Goal: Task Accomplishment & Management: Complete application form

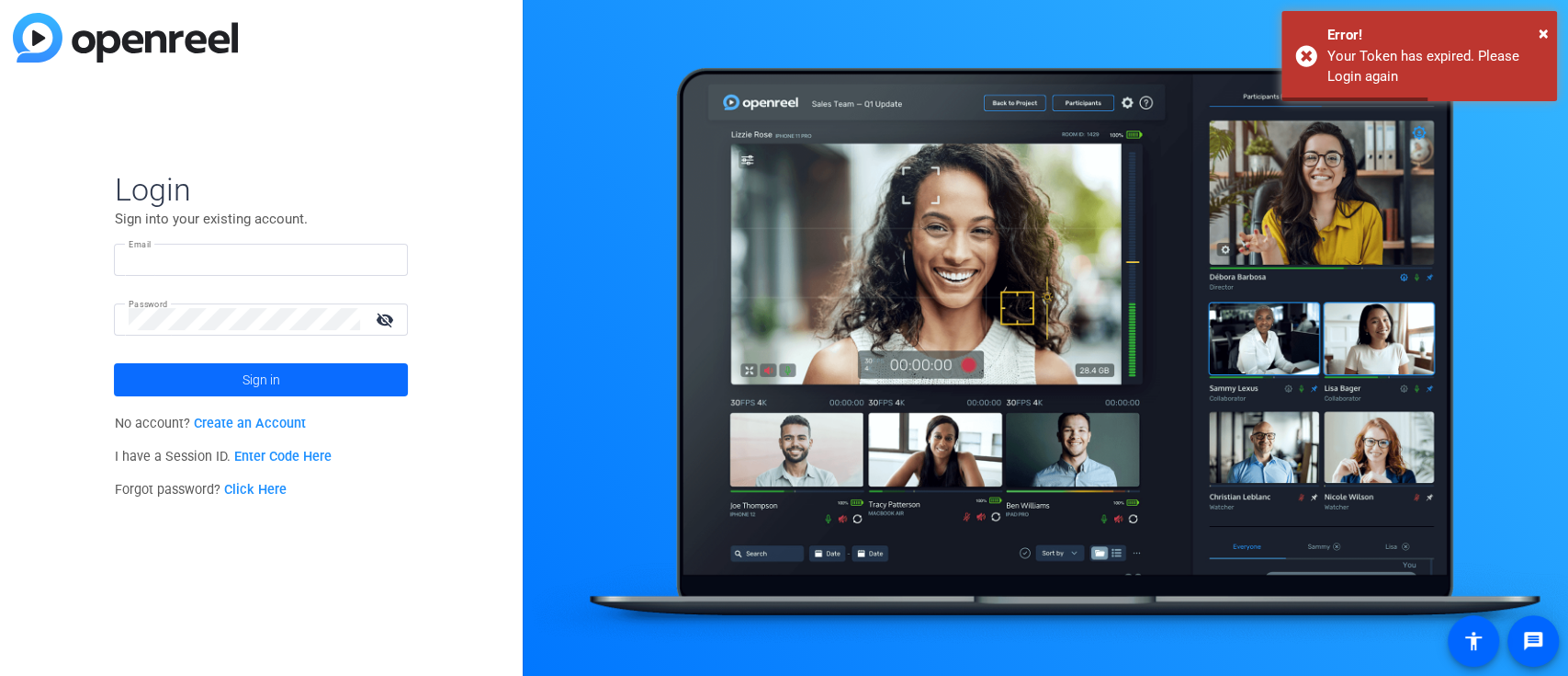
type input "[PERSON_NAME][EMAIL_ADDRESS][PERSON_NAME][DOMAIN_NAME]"
click at [289, 391] on span at bounding box center [260, 379] width 294 height 44
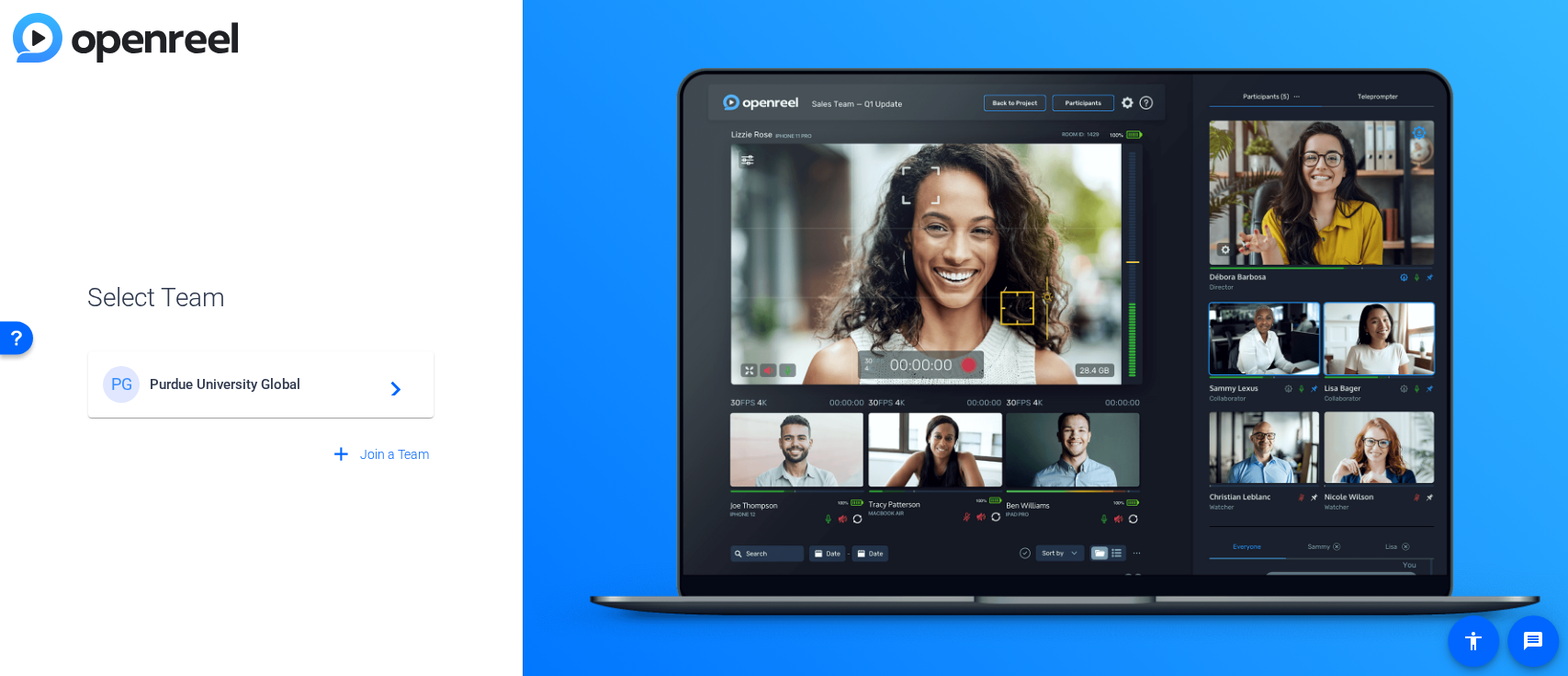
click at [273, 392] on div "PG [GEOGRAPHIC_DATA] Global navigate_next" at bounding box center [261, 385] width 317 height 37
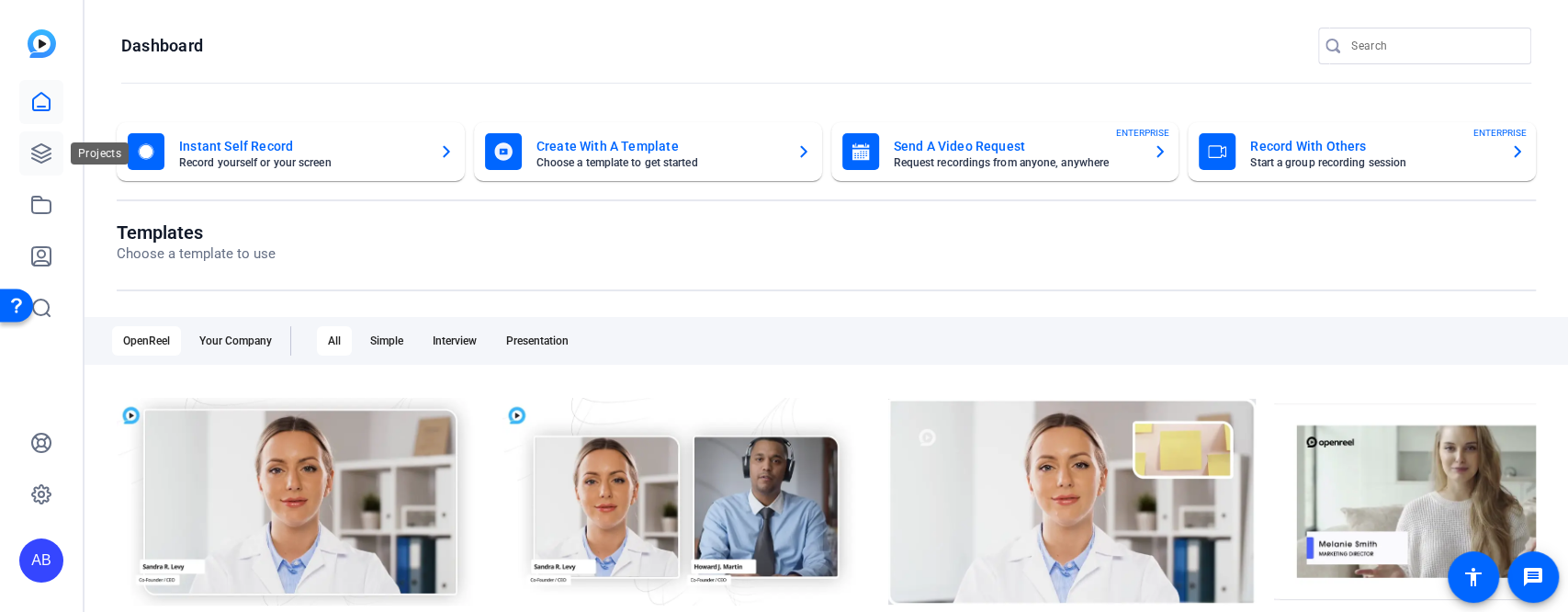
click at [47, 155] on icon at bounding box center [41, 153] width 18 height 18
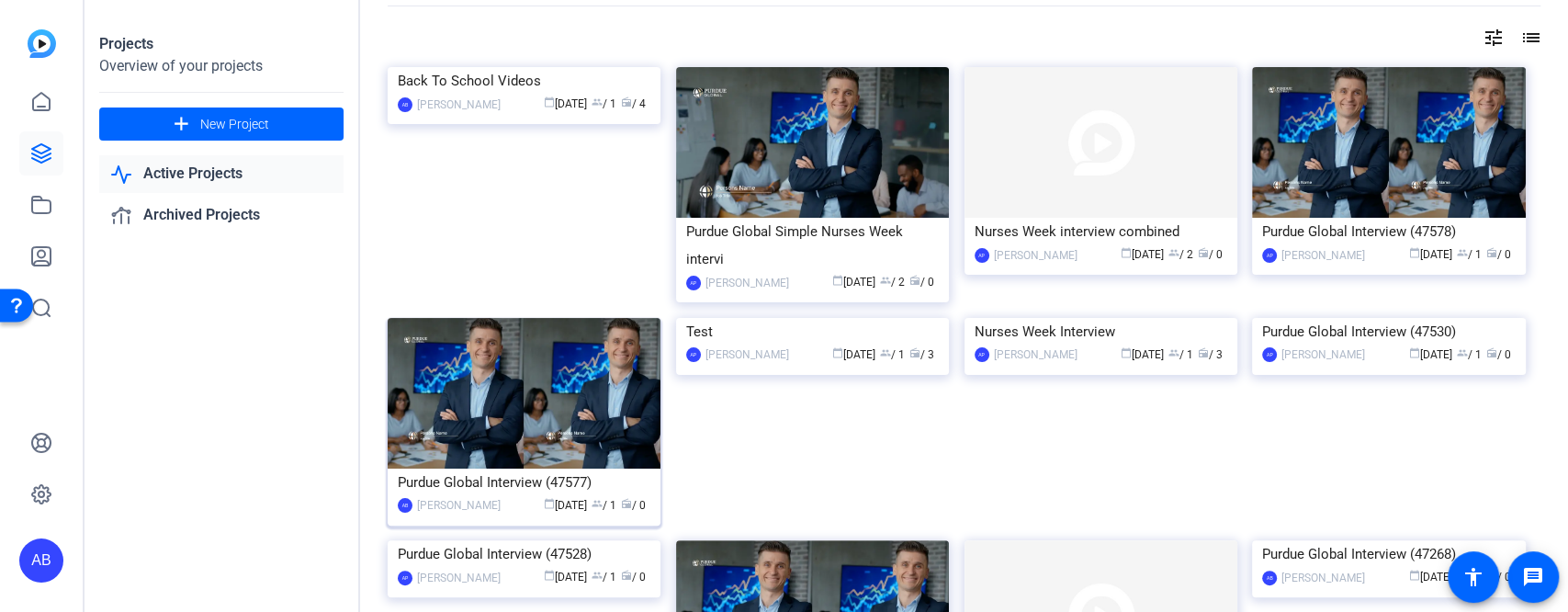
scroll to position [122, 0]
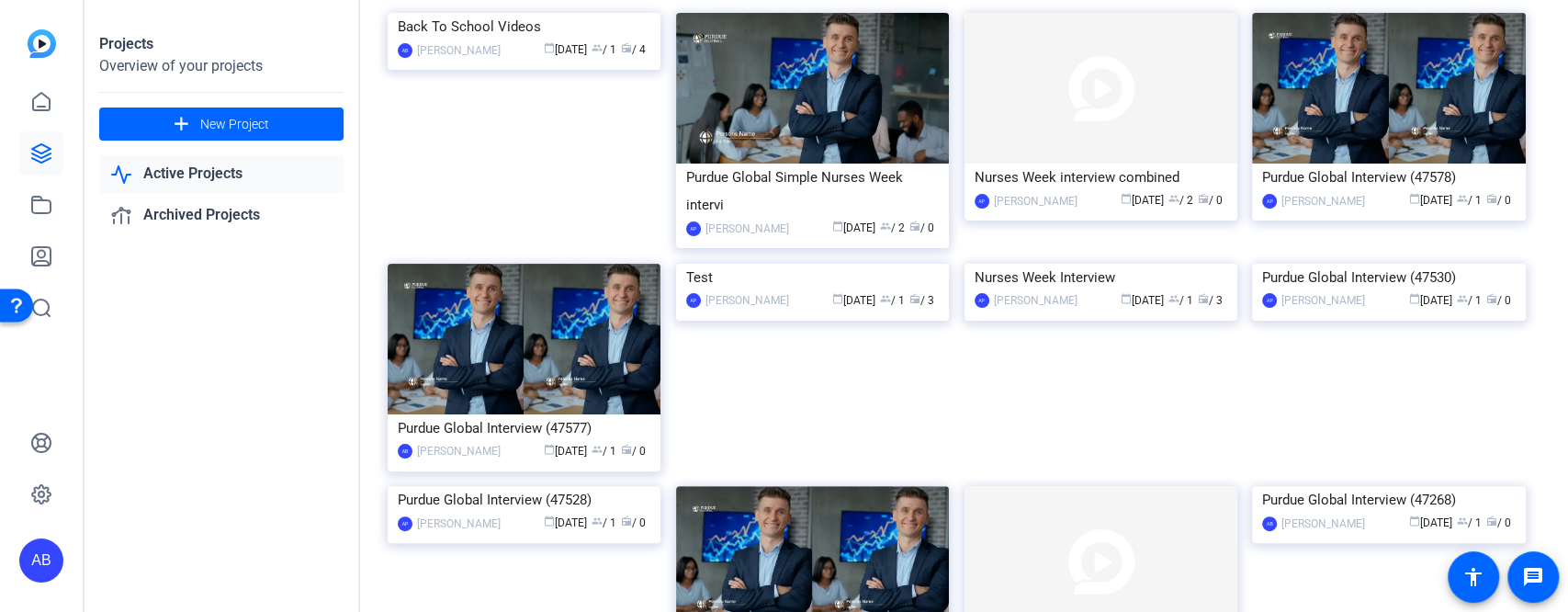
click at [478, 41] on div "Back To School Videos" at bounding box center [524, 26] width 252 height 27
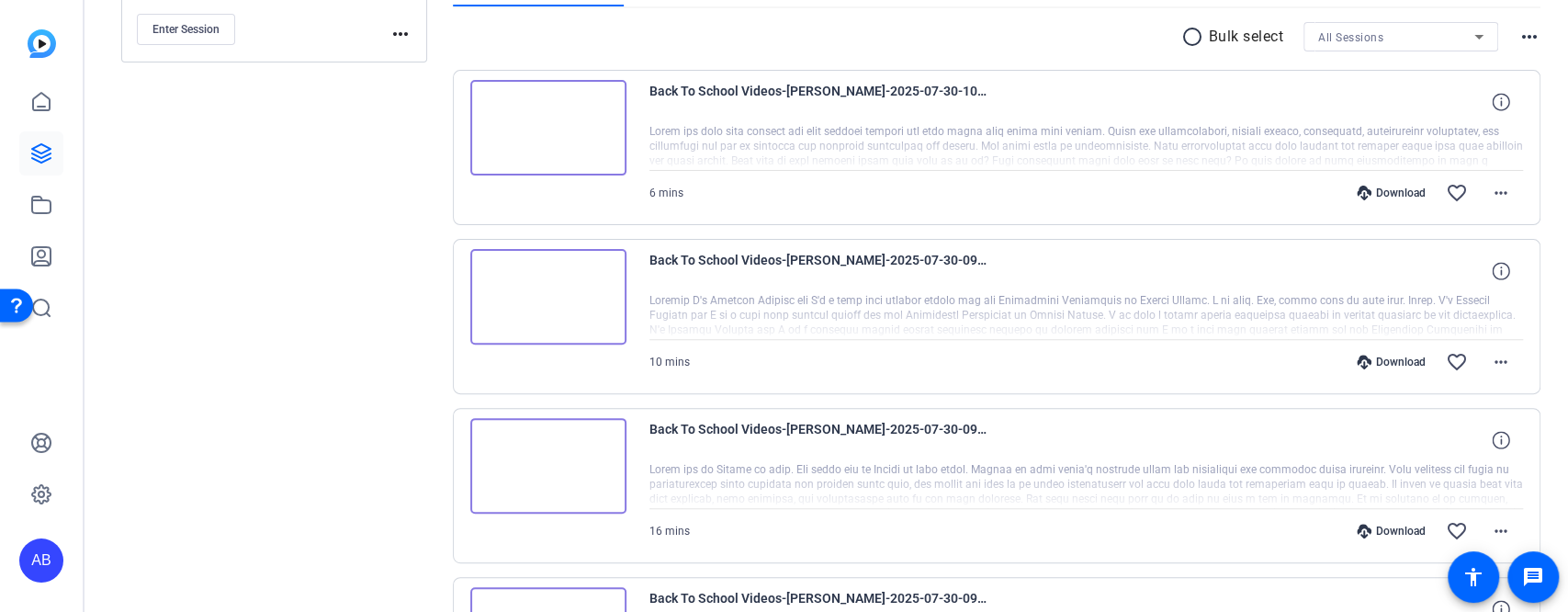
scroll to position [368, 0]
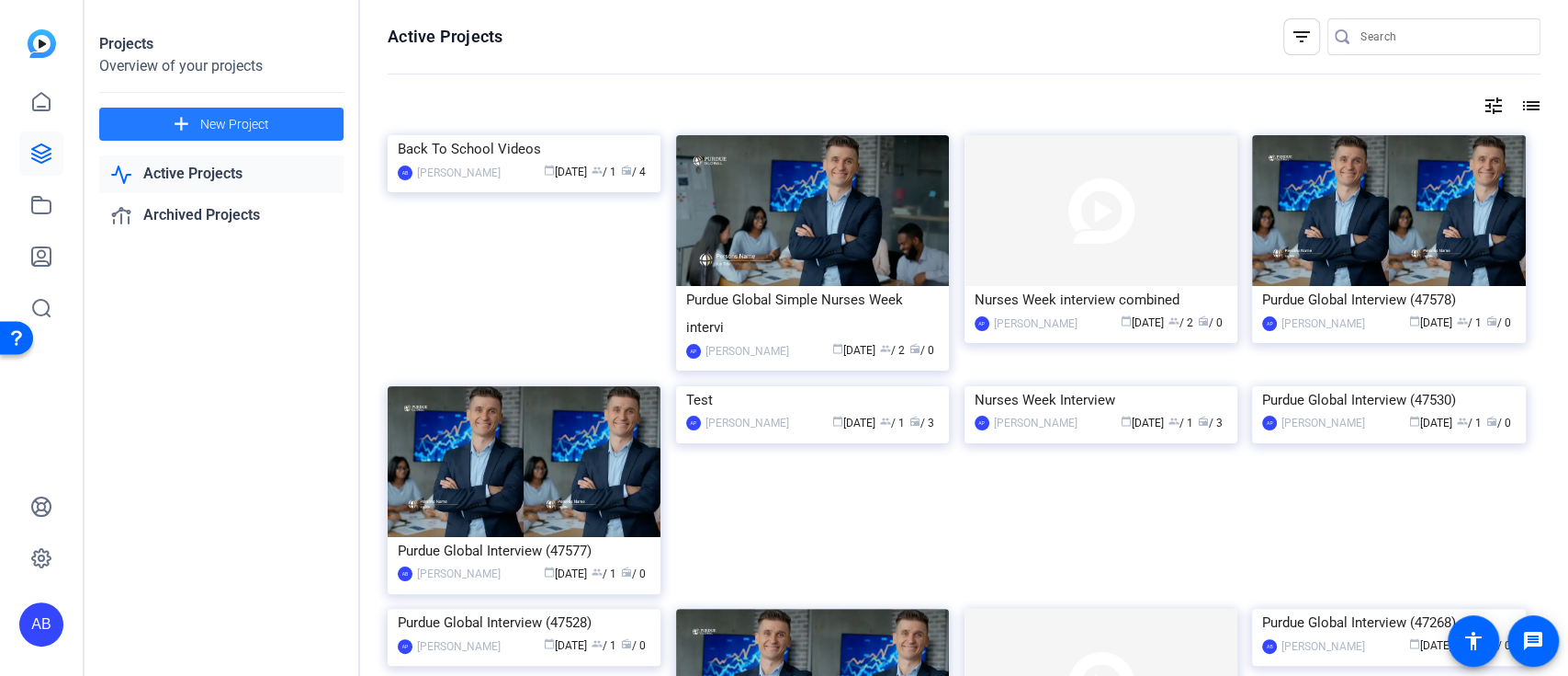
click at [141, 119] on span at bounding box center [221, 123] width 245 height 44
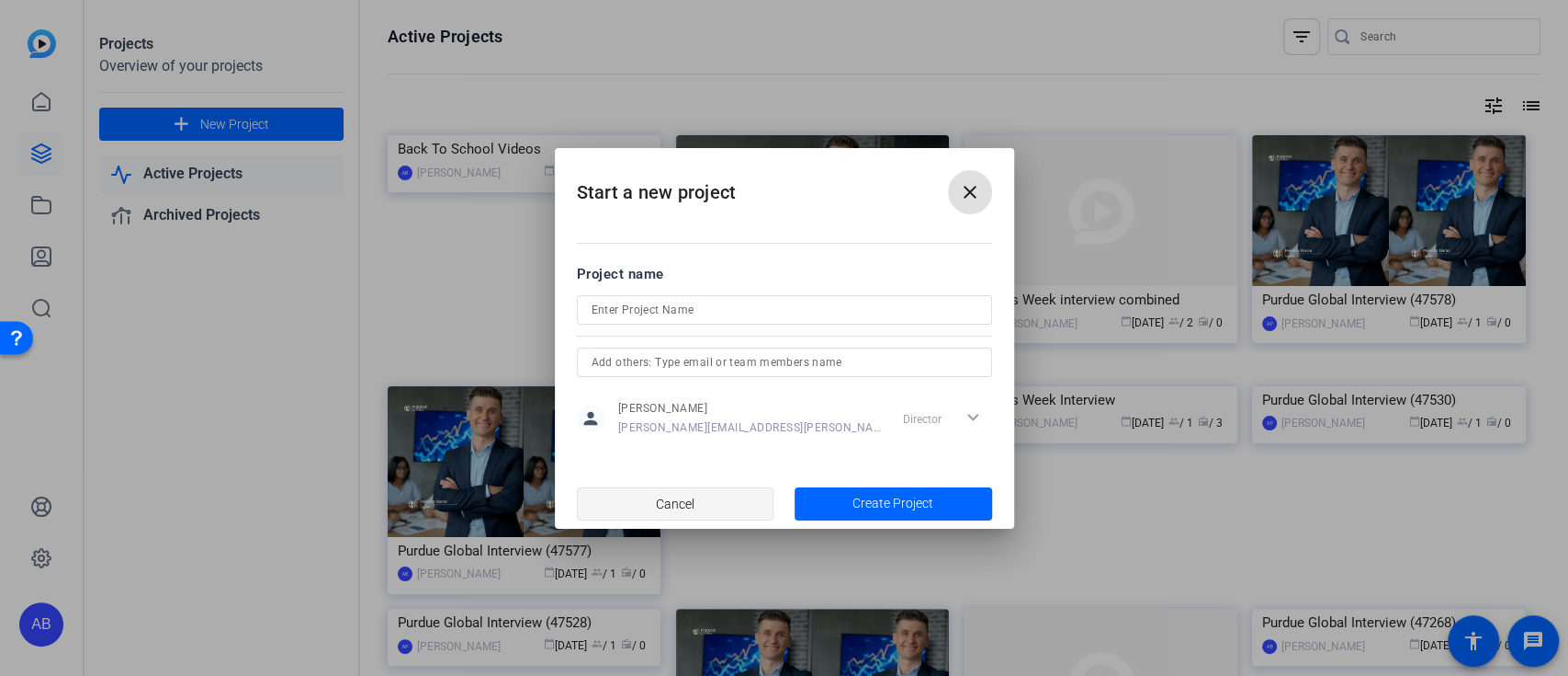
click at [702, 505] on span "button" at bounding box center [676, 503] width 196 height 44
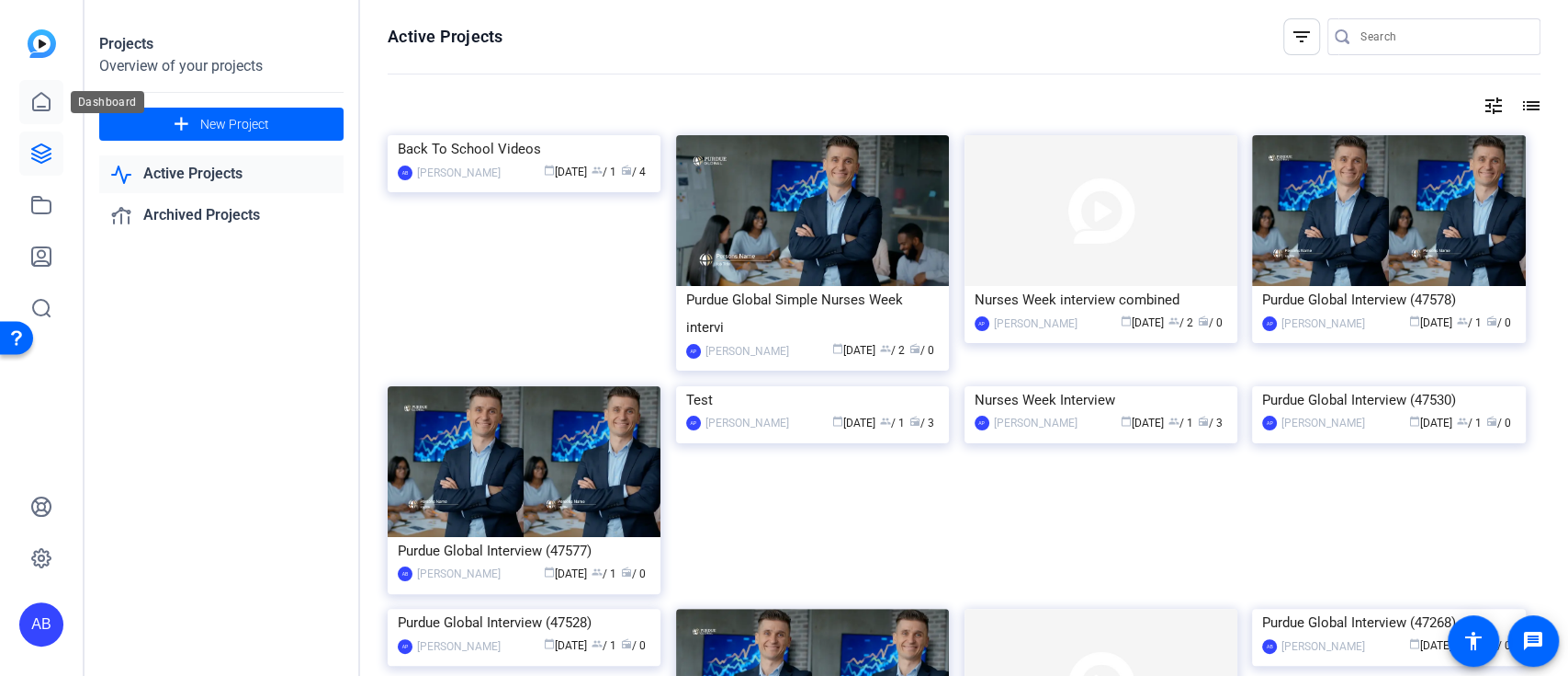
click at [44, 99] on icon at bounding box center [41, 102] width 22 height 22
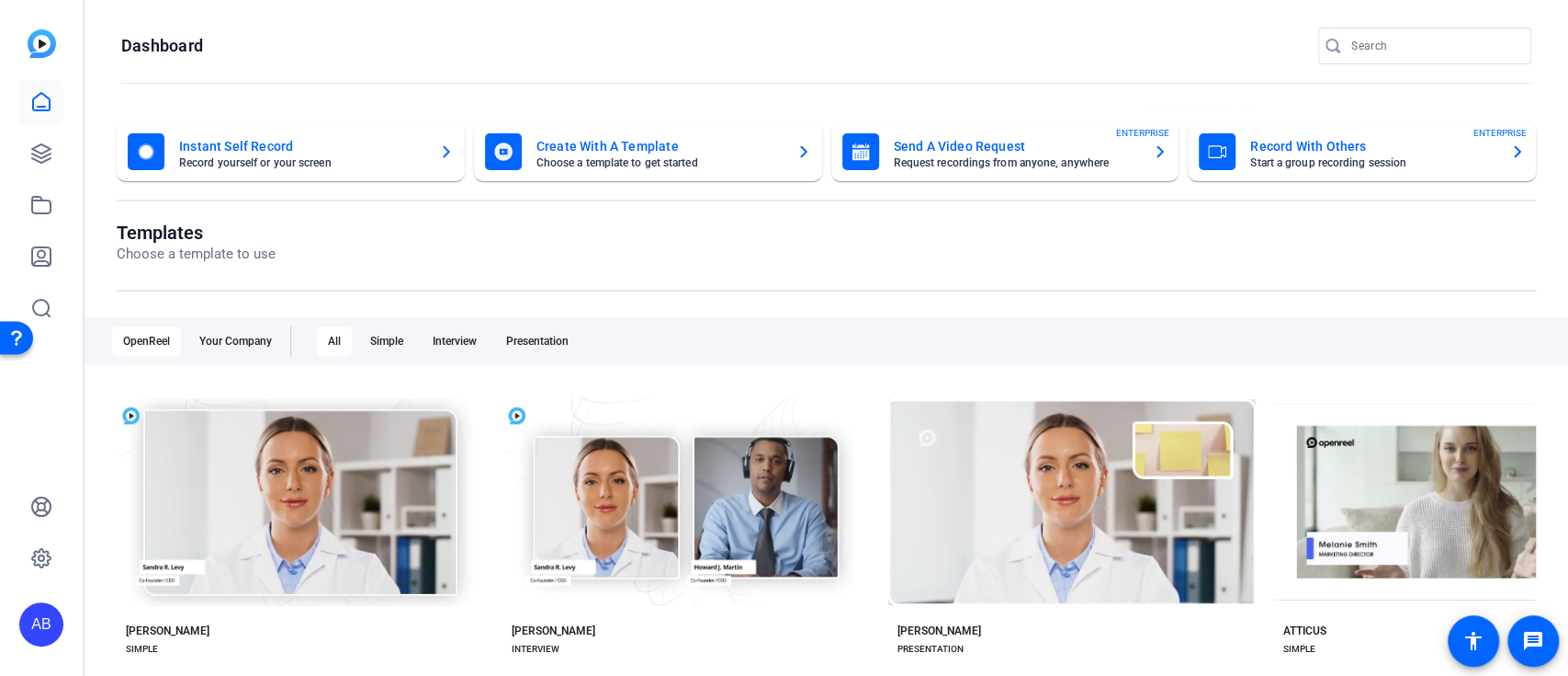
click at [986, 146] on mat-card-title "Send A Video Request" at bounding box center [1017, 146] width 246 height 22
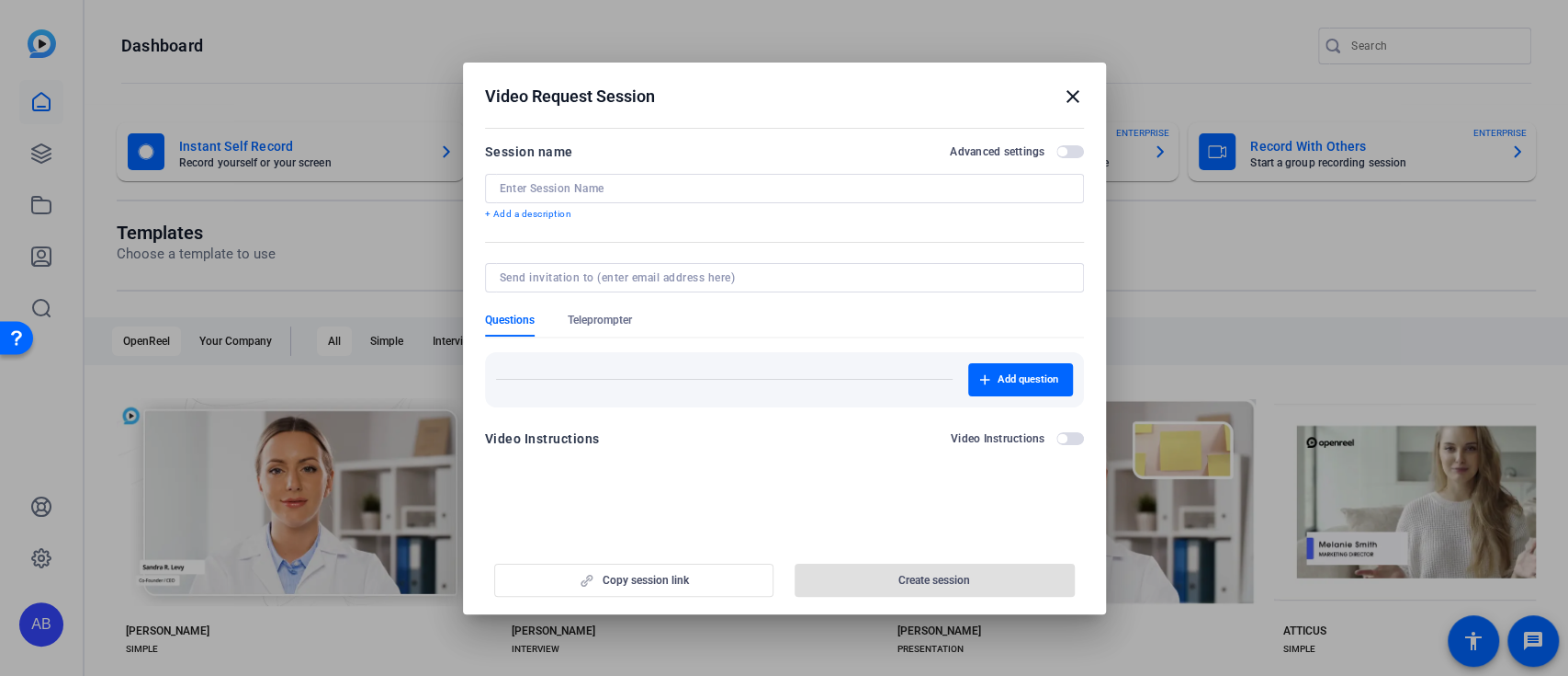
click at [834, 52] on div at bounding box center [784, 338] width 1568 height 676
click at [1073, 98] on mat-icon "close" at bounding box center [1073, 96] width 22 height 22
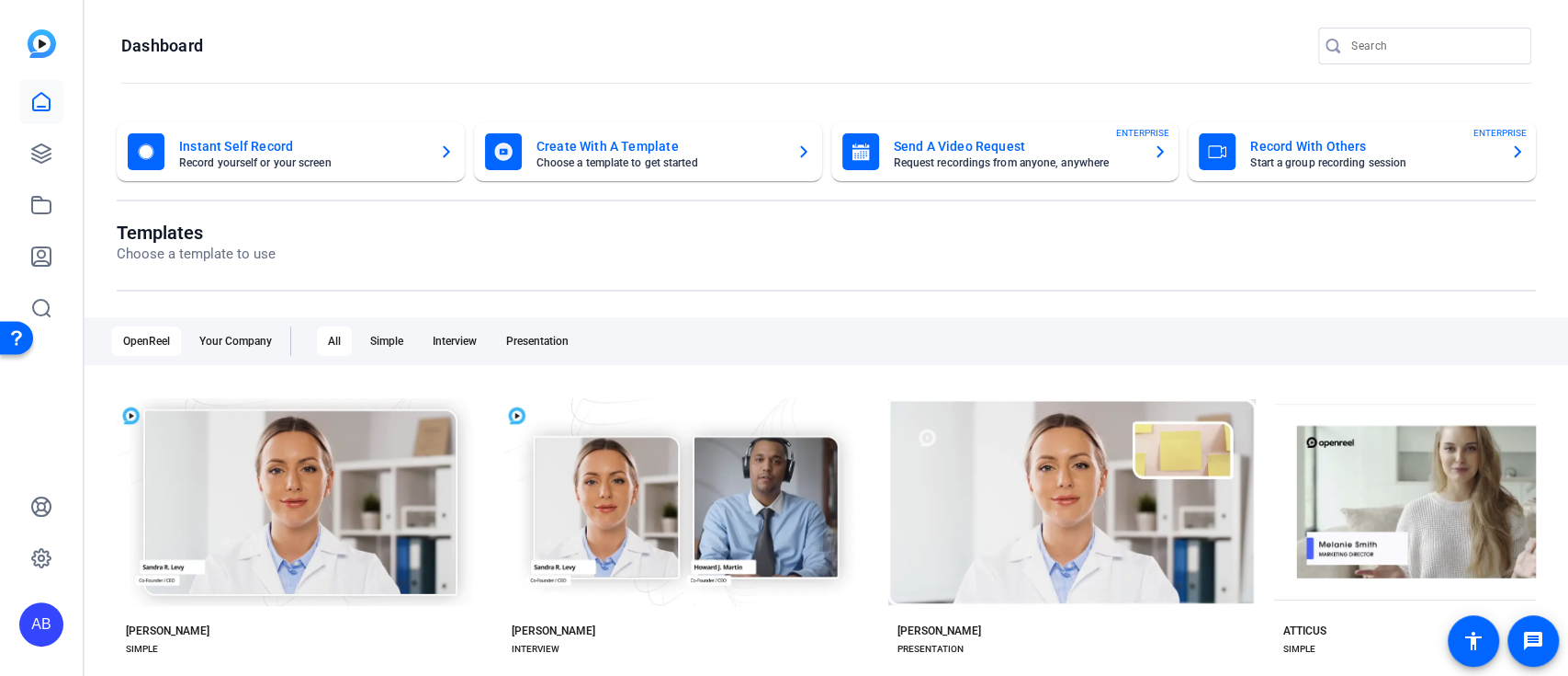
click at [383, 143] on mat-card-title "Instant Self Record" at bounding box center [302, 146] width 246 height 22
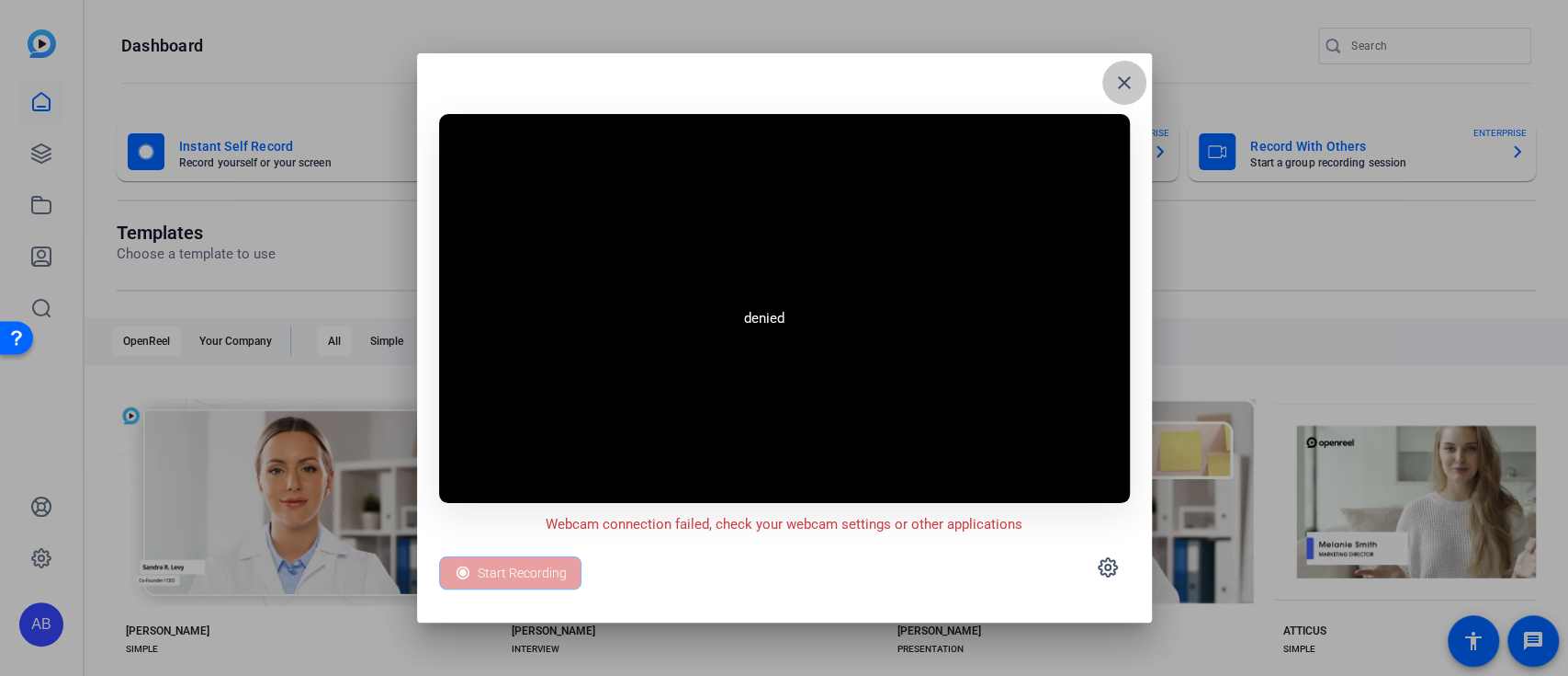
click at [1130, 77] on mat-icon "close" at bounding box center [1124, 83] width 22 height 22
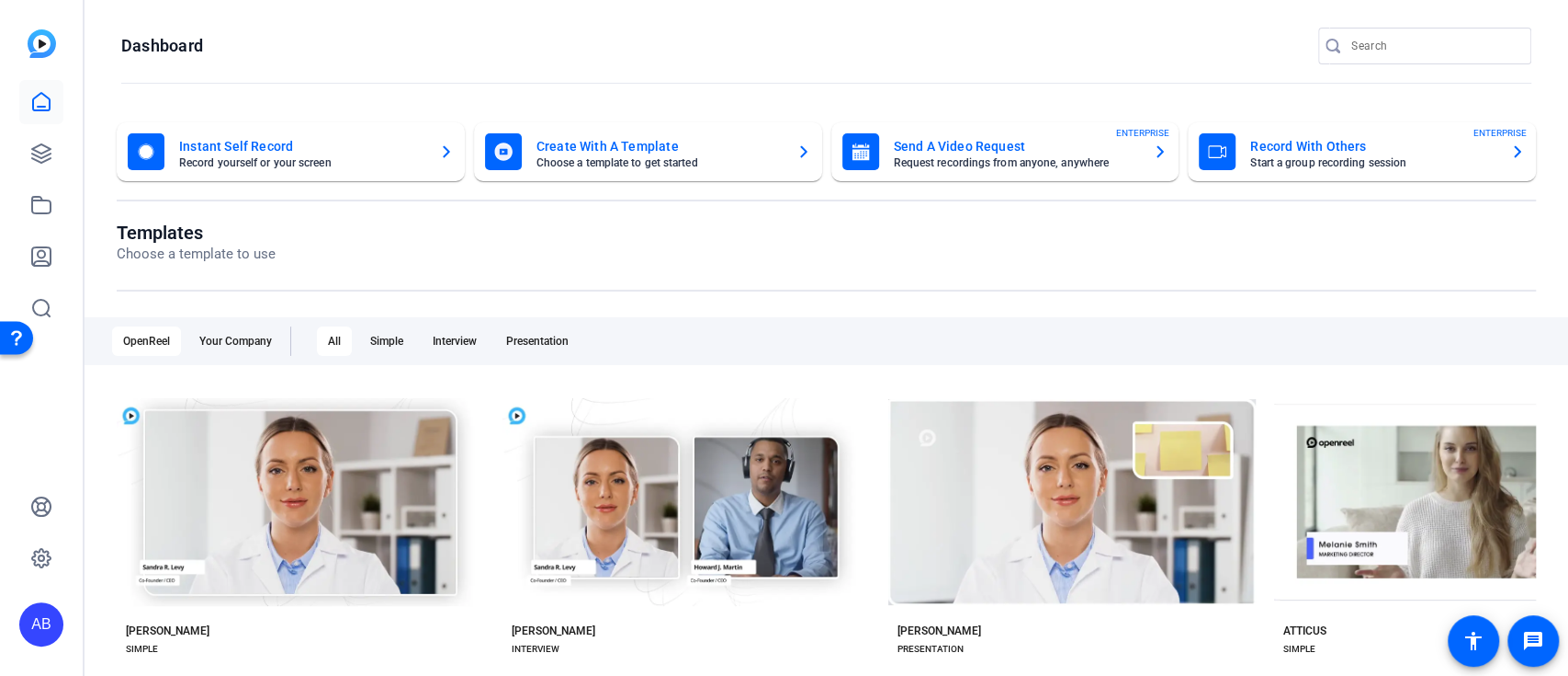
click at [1436, 157] on mat-card-subtitle "Start a group recording session" at bounding box center [1373, 162] width 246 height 11
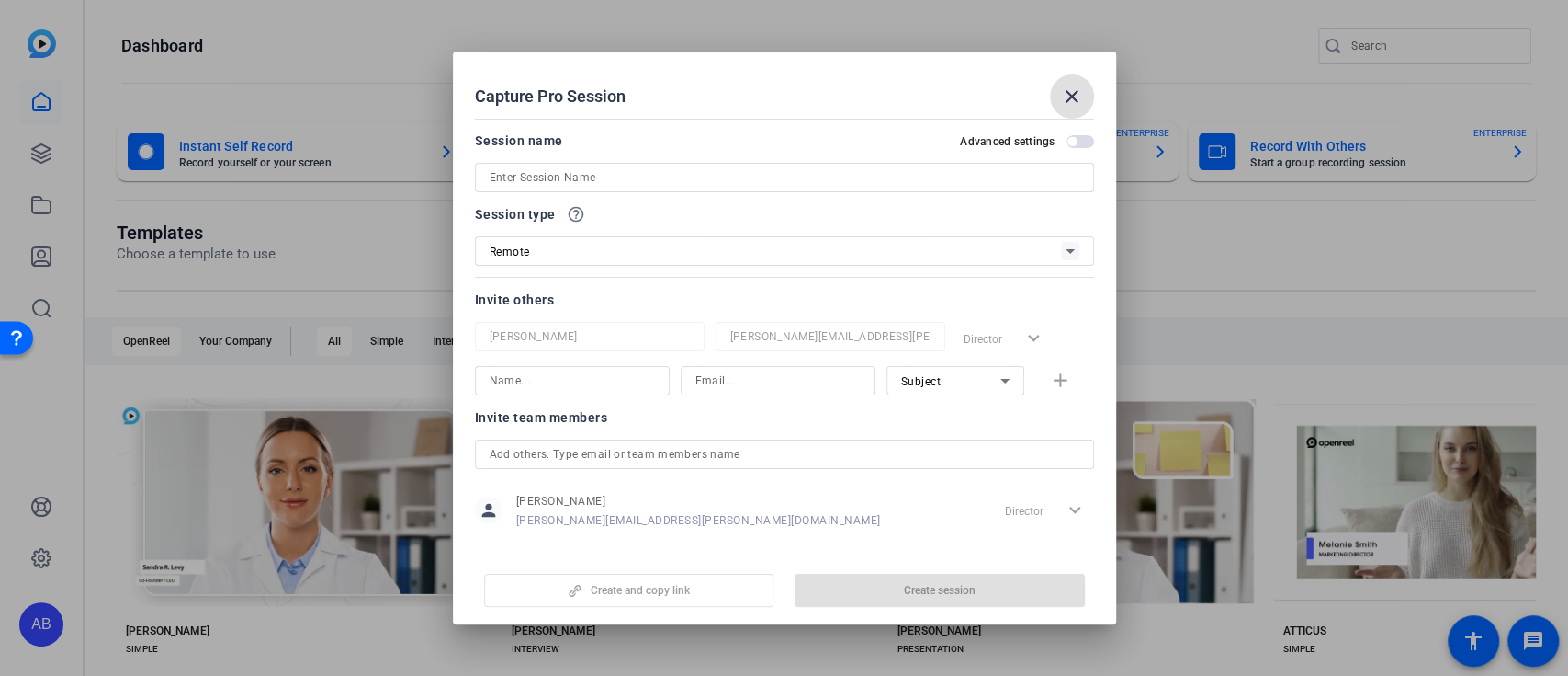
click at [1076, 97] on mat-icon "close" at bounding box center [1072, 96] width 22 height 22
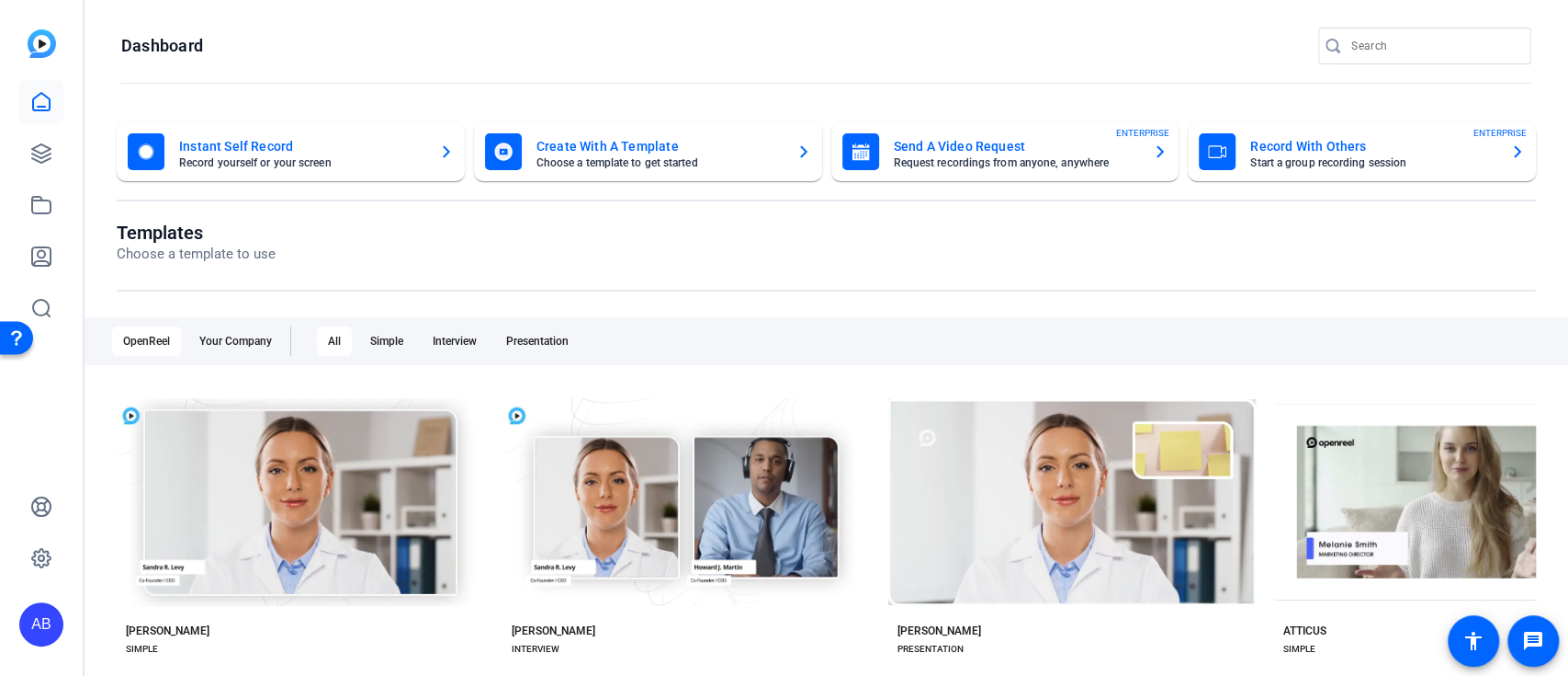
click at [1115, 140] on mat-card-title "Send A Video Request" at bounding box center [1017, 146] width 246 height 22
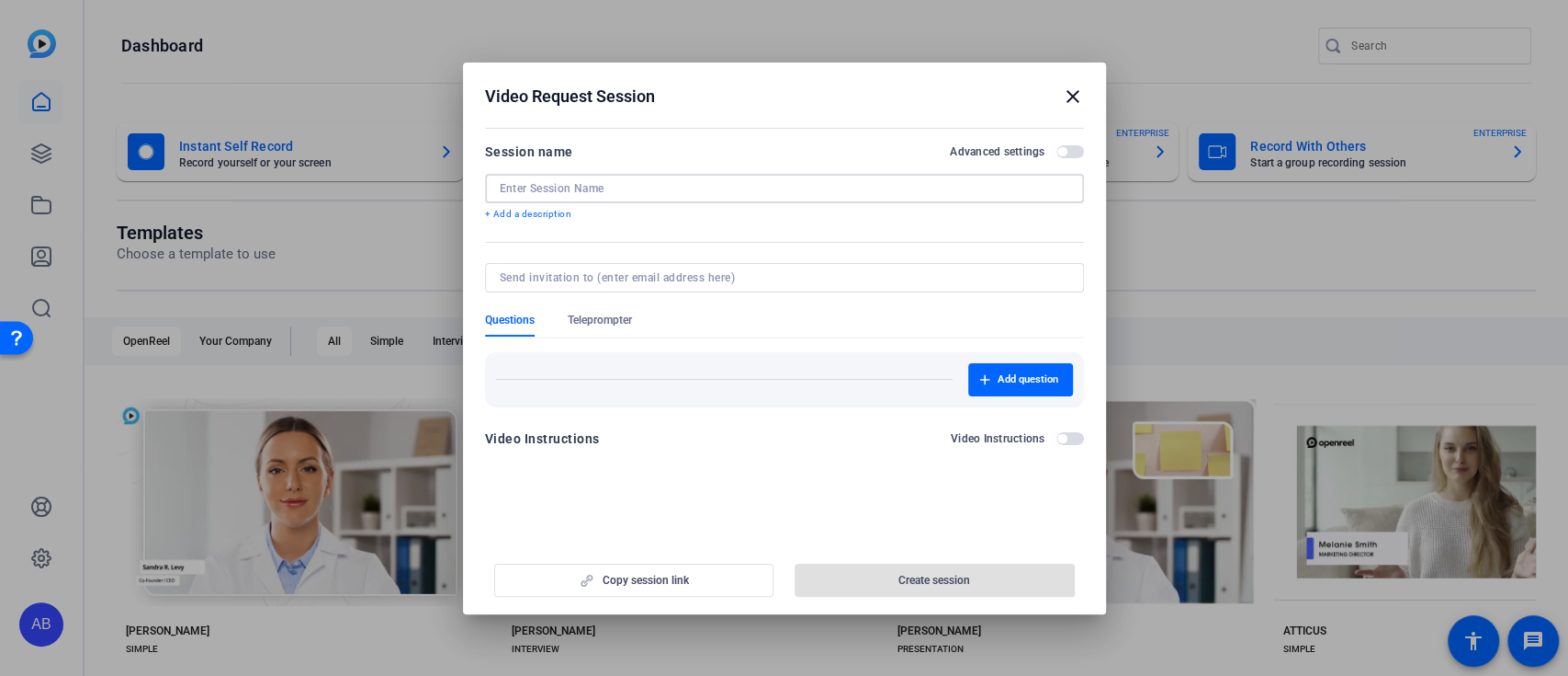
click at [865, 181] on input at bounding box center [784, 187] width 570 height 15
click at [787, 27] on div at bounding box center [784, 338] width 1568 height 676
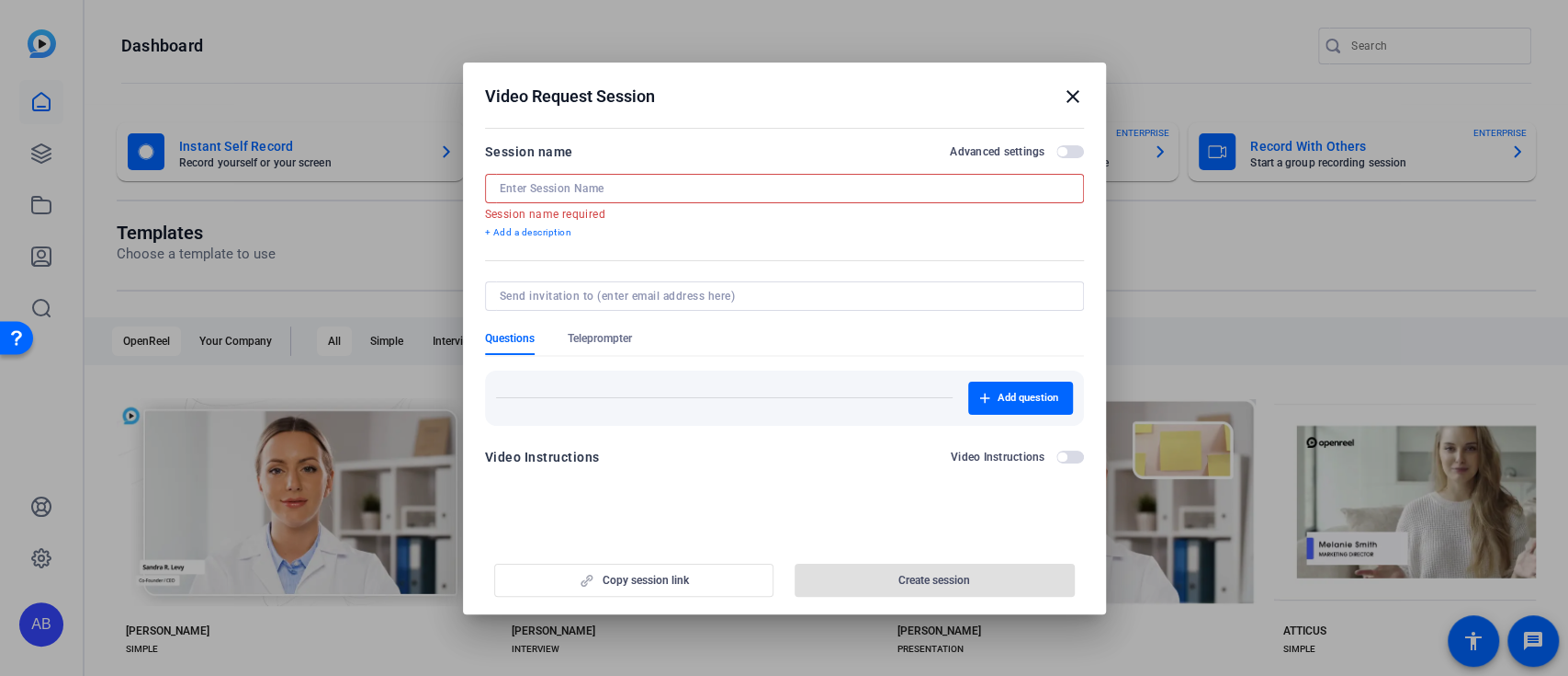
click at [557, 186] on input at bounding box center [784, 187] width 570 height 15
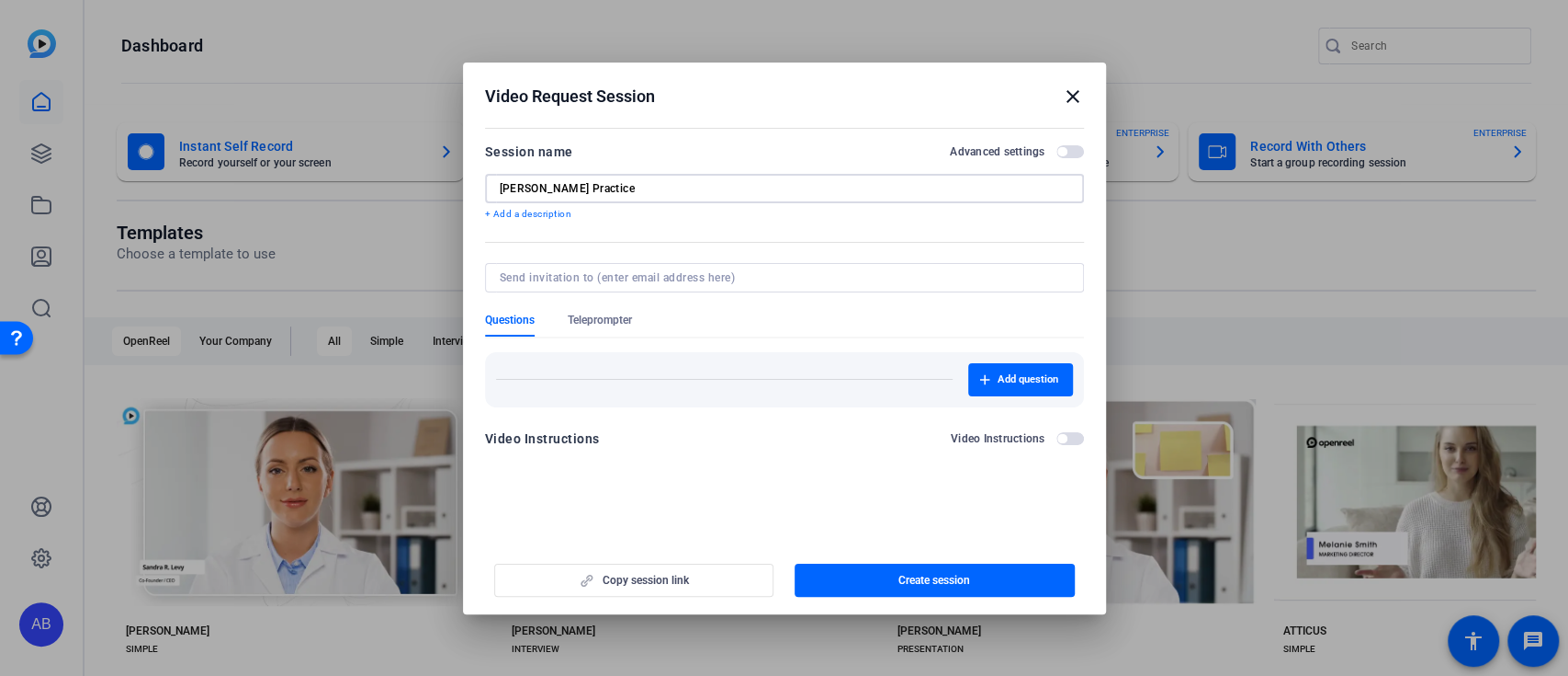
type input "[PERSON_NAME] Practice"
click at [818, 281] on input at bounding box center [781, 277] width 562 height 15
type input "[PERSON_NAME]"
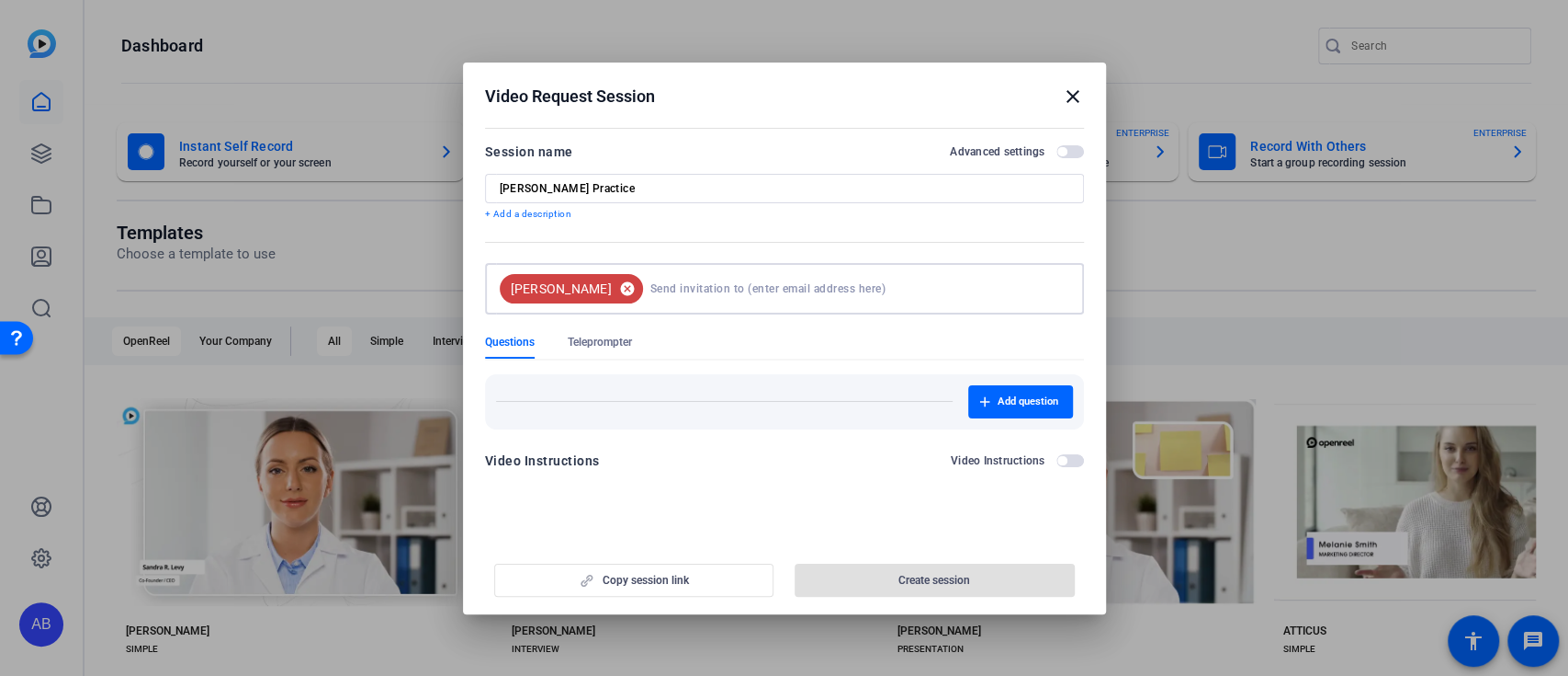
click at [612, 288] on mat-icon "cancel" at bounding box center [627, 288] width 31 height 17
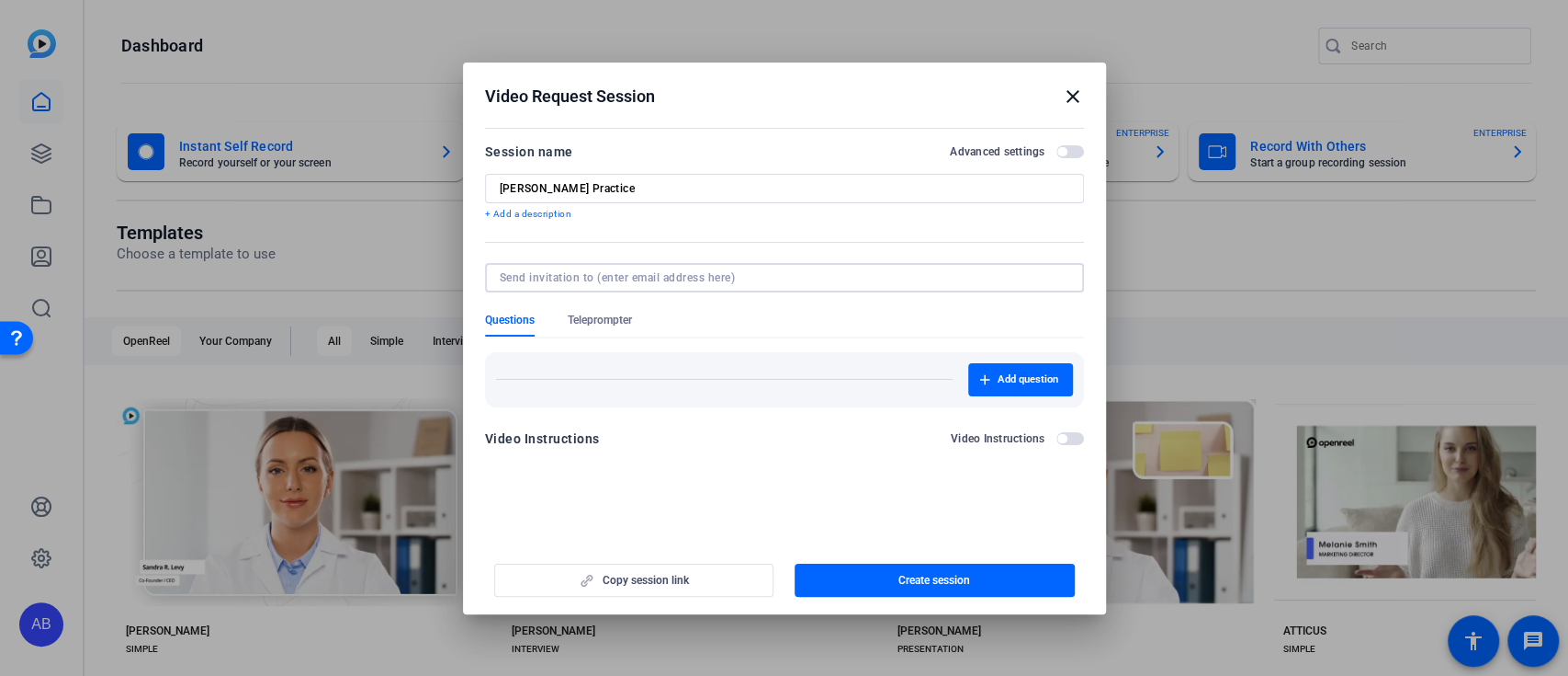
click at [553, 270] on input at bounding box center [781, 277] width 562 height 15
paste input "[EMAIL_ADDRESS][DOMAIN_NAME]"
type input "[EMAIL_ADDRESS][DOMAIN_NAME]"
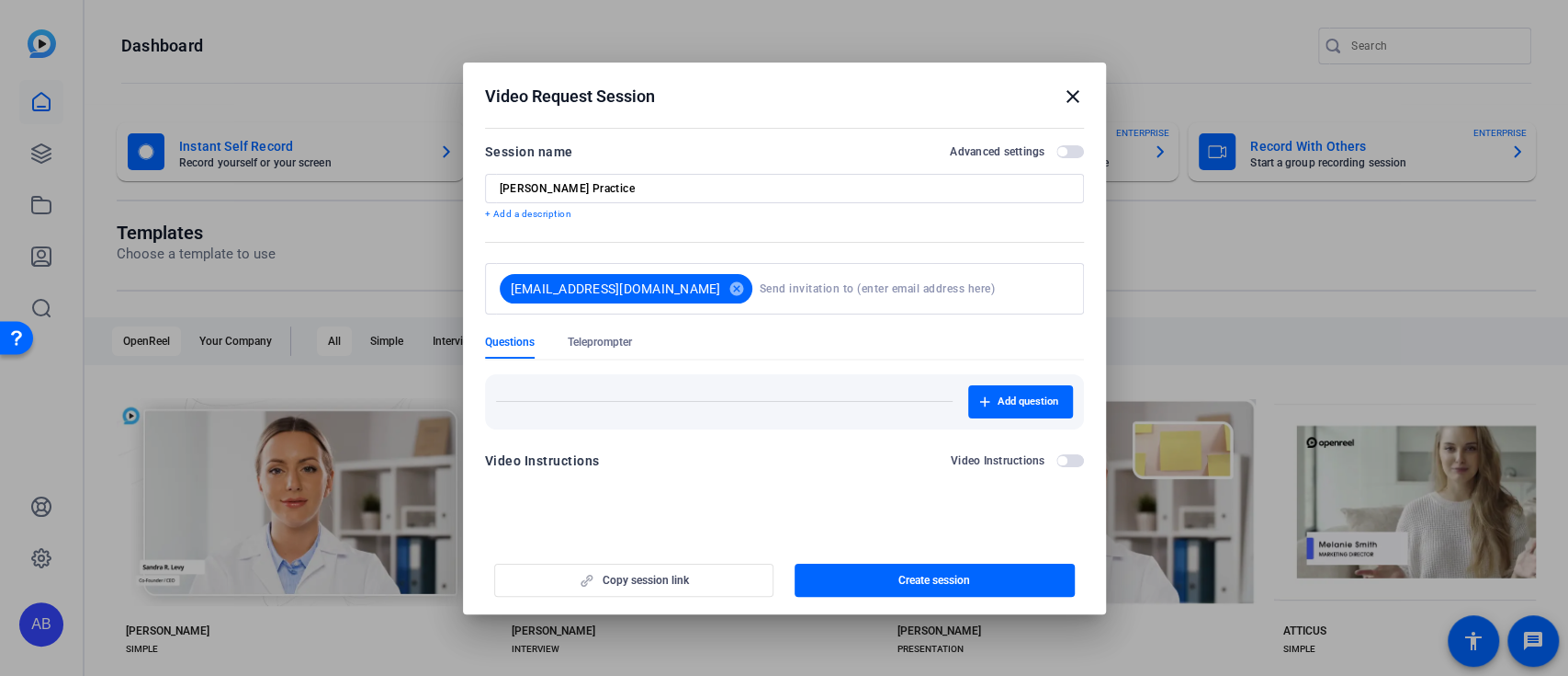
click at [760, 318] on form "Session name Advanced settings [PERSON_NAME] Practice + Add a description [EMAI…" at bounding box center [784, 312] width 599 height 342
click at [624, 347] on span "Teleprompter" at bounding box center [600, 341] width 64 height 15
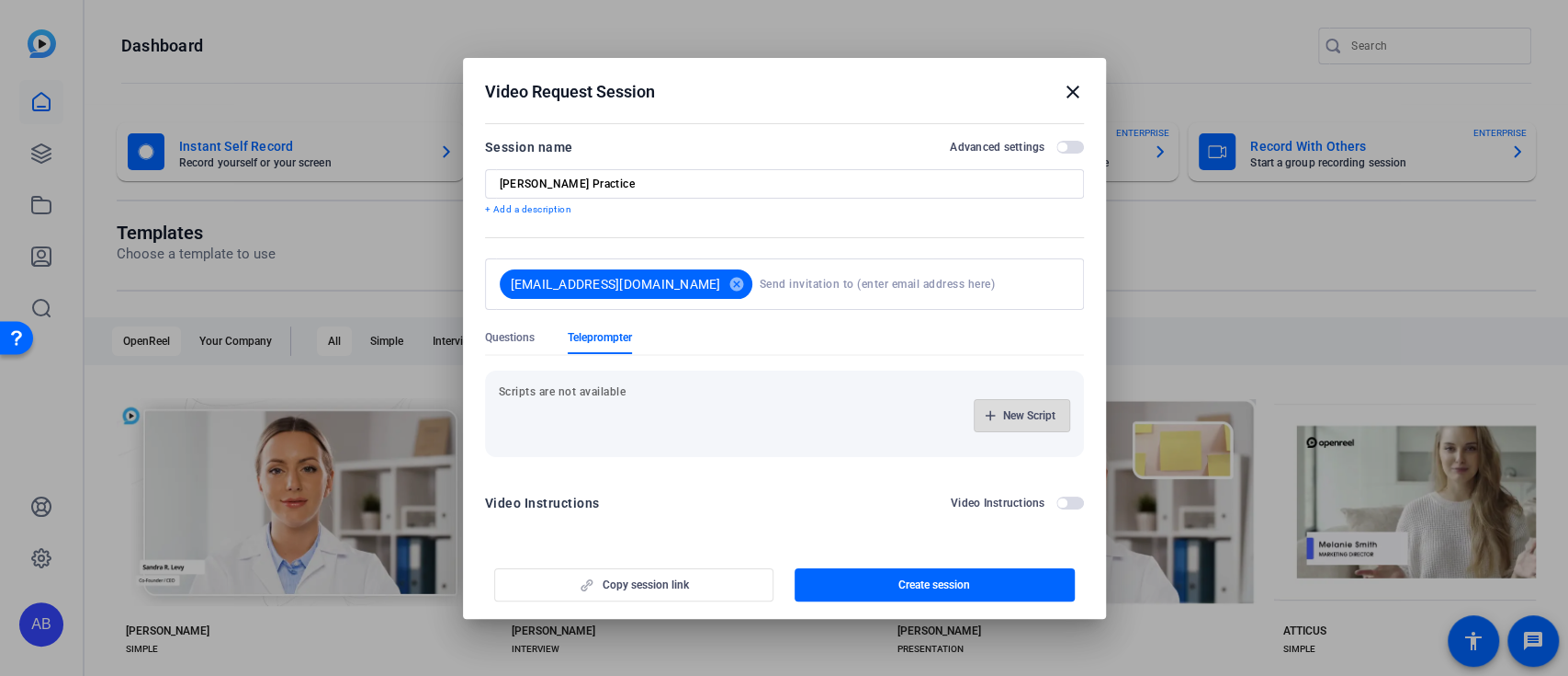
click at [994, 410] on span "button" at bounding box center [1021, 415] width 94 height 44
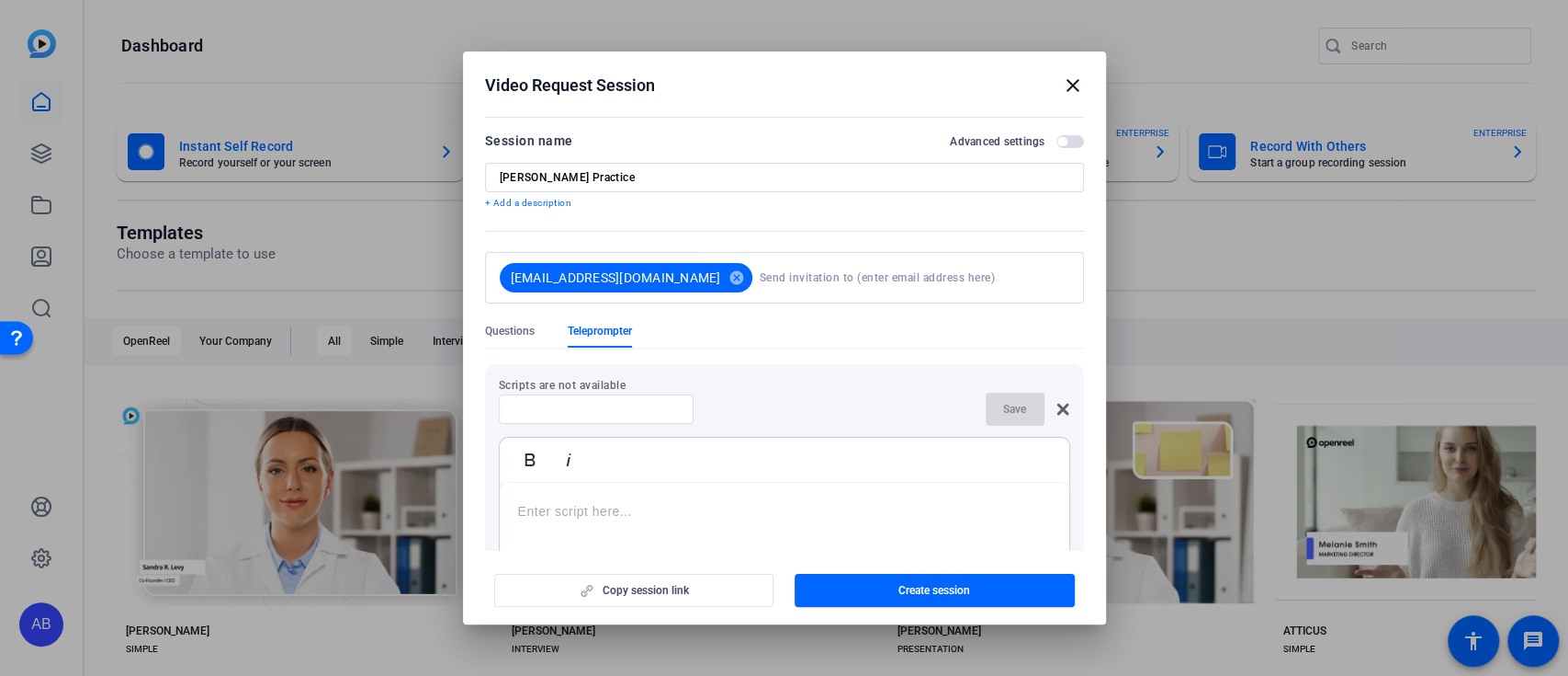
click at [574, 512] on p at bounding box center [784, 511] width 533 height 20
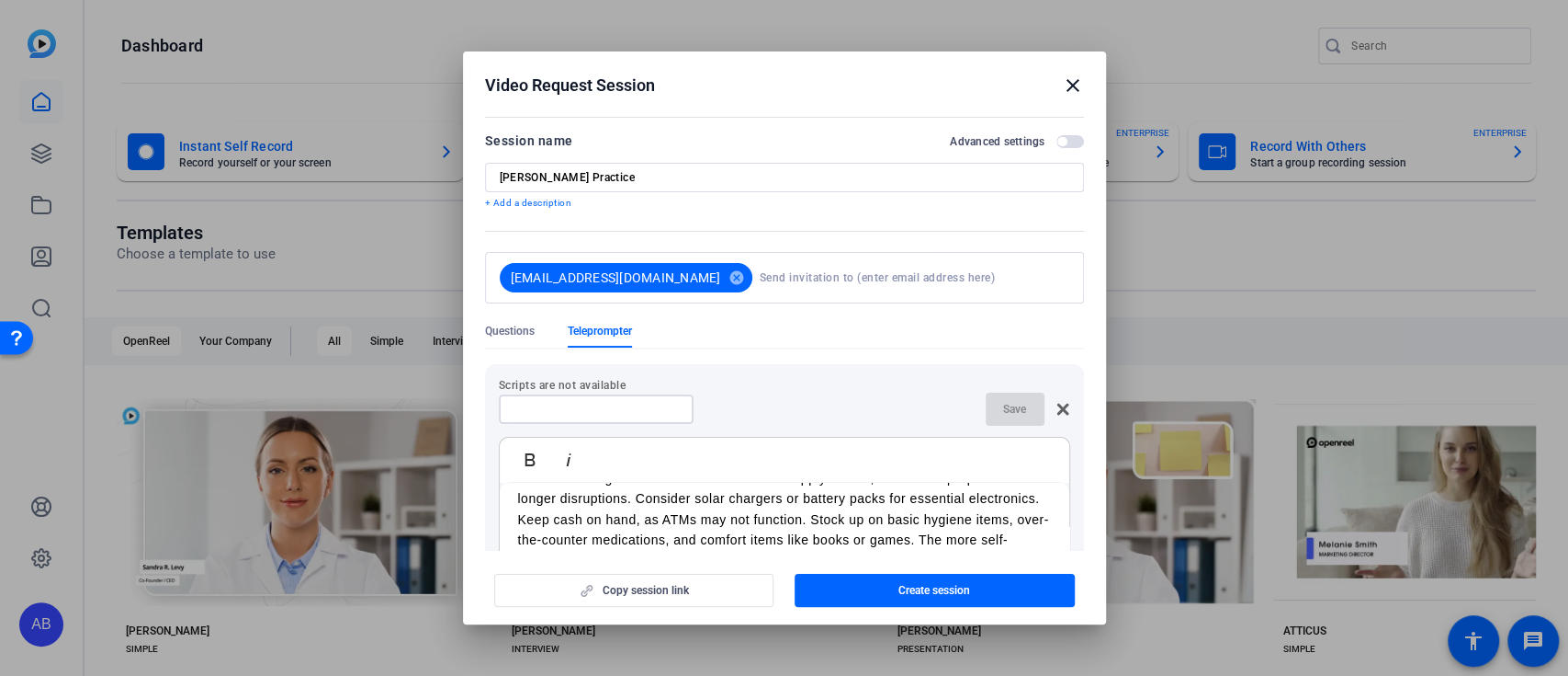
click at [596, 416] on input at bounding box center [596, 409] width 165 height 15
type input "P"
type input "Preparedness"
click at [776, 365] on div "Scripts are not available Preparedness Save Bold Italic **Introduction** Hi, I’…" at bounding box center [784, 556] width 599 height 383
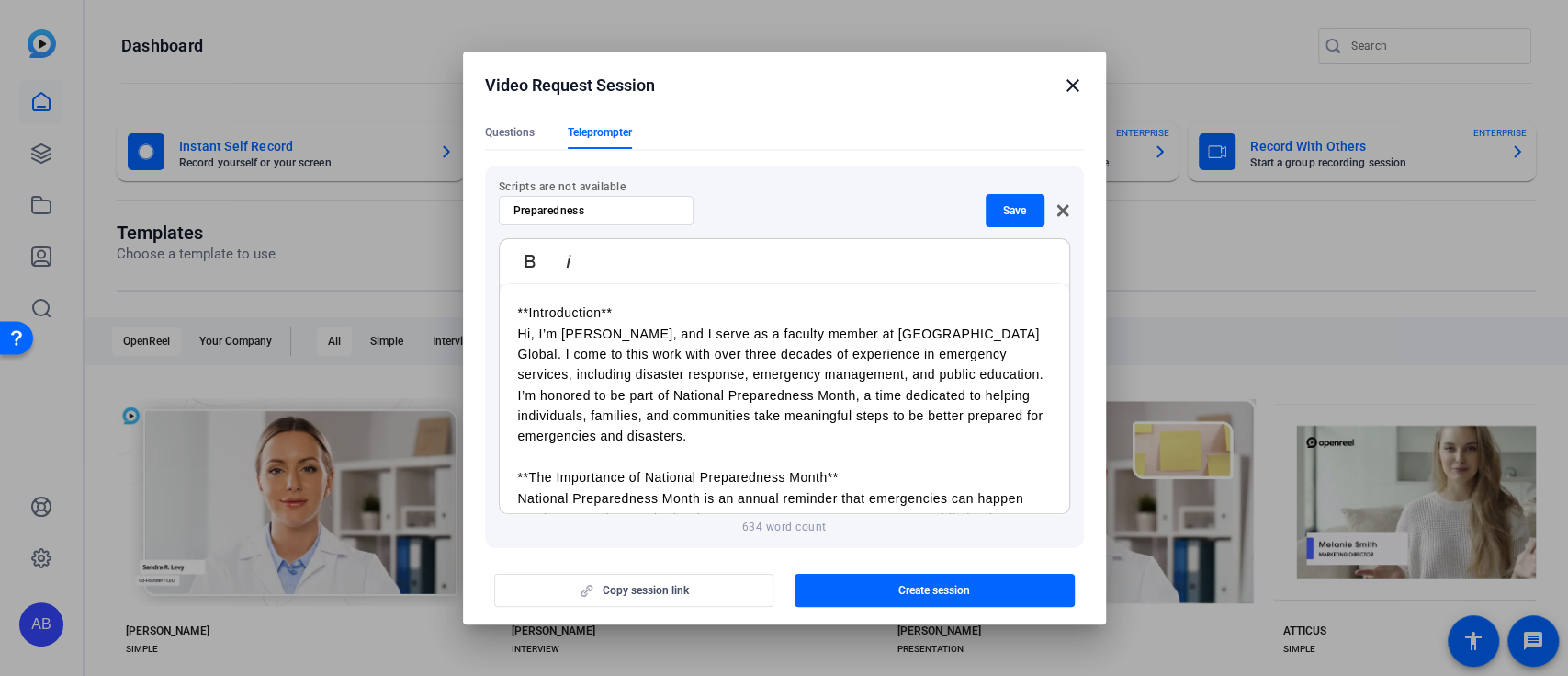
scroll to position [161, 0]
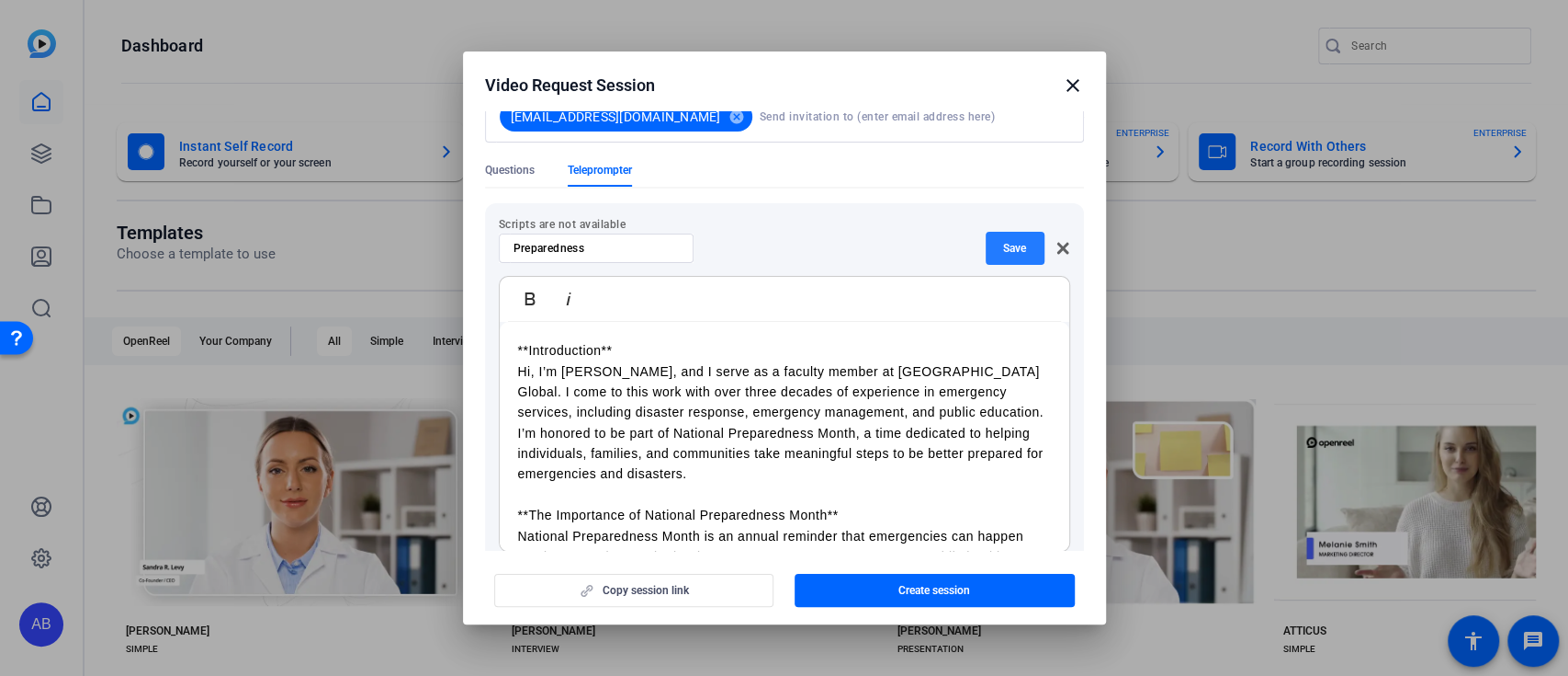
click at [1003, 248] on span "Save" at bounding box center [1015, 248] width 23 height 15
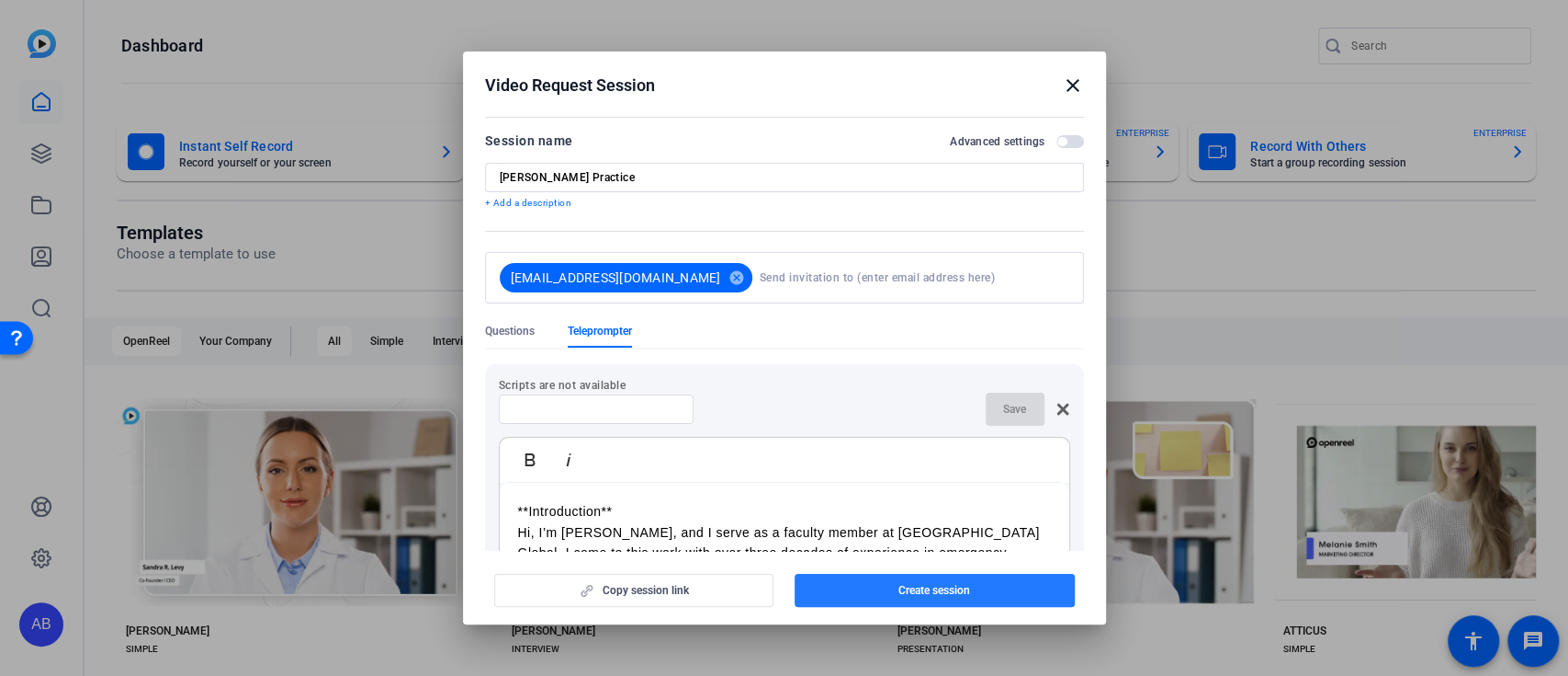
click at [961, 590] on span "Create session" at bounding box center [935, 590] width 72 height 15
